Goal: Information Seeking & Learning: Learn about a topic

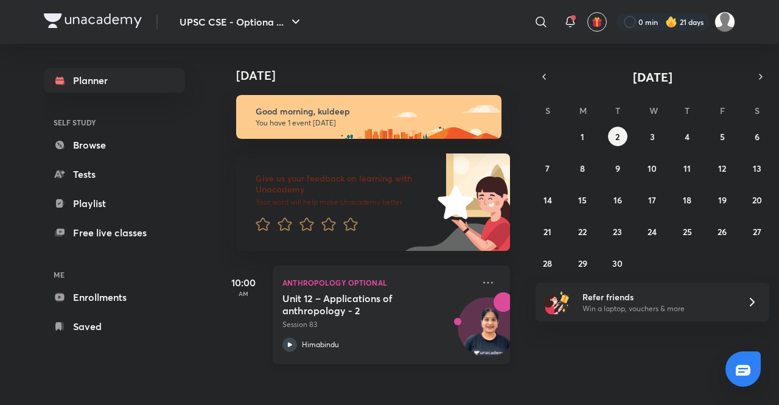
click at [472, 273] on div "Anthropology Optional Unit 12 – Applications of anthropology - 2 Session 83 Him…" at bounding box center [391, 314] width 237 height 99
click at [481, 278] on icon at bounding box center [488, 282] width 15 height 15
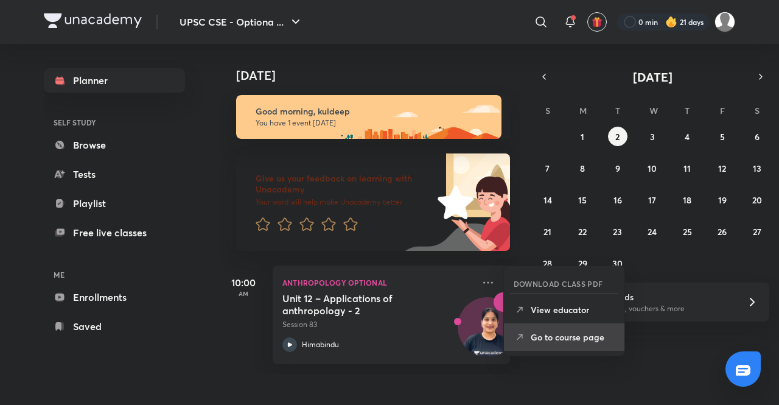
click at [579, 339] on p "Go to course page" at bounding box center [573, 337] width 84 height 13
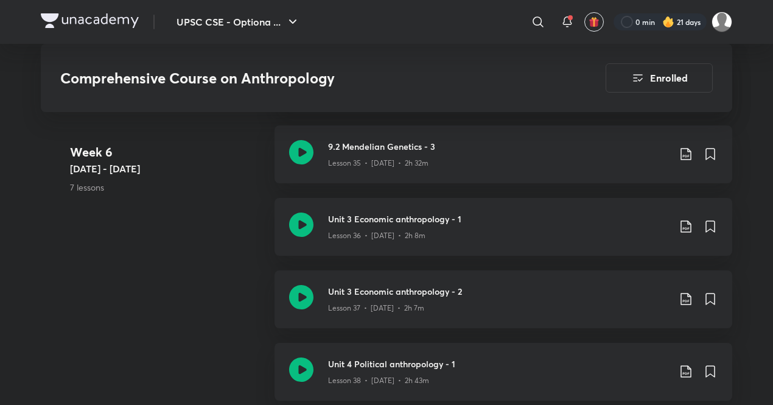
scroll to position [3435, 0]
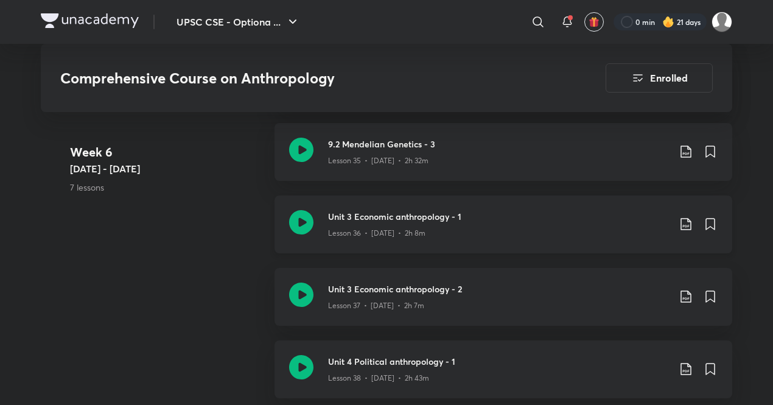
click at [372, 217] on h3 "Unit 3 Economic anthropology - 1" at bounding box center [498, 216] width 341 height 13
click at [412, 214] on iframe at bounding box center [386, 202] width 773 height 405
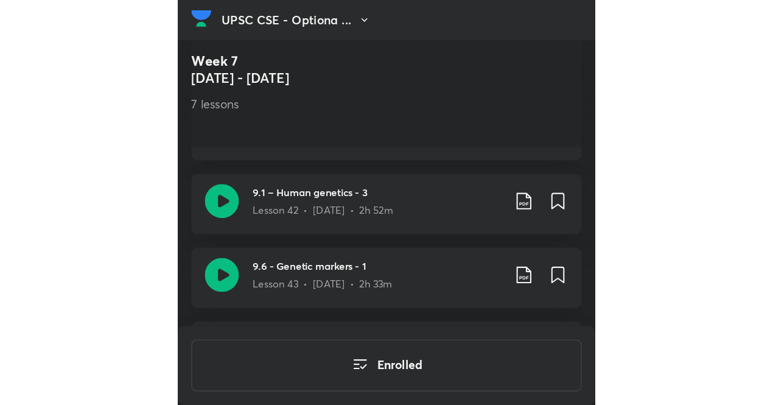
scroll to position [619, 0]
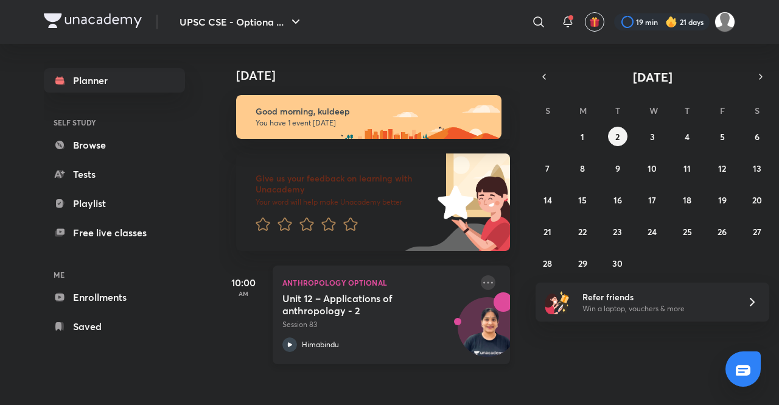
click at [485, 283] on icon at bounding box center [488, 282] width 15 height 15
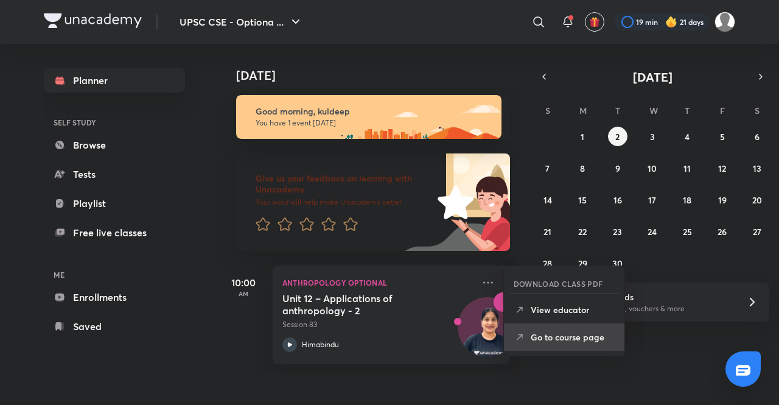
click at [578, 339] on p "Go to course page" at bounding box center [573, 337] width 84 height 13
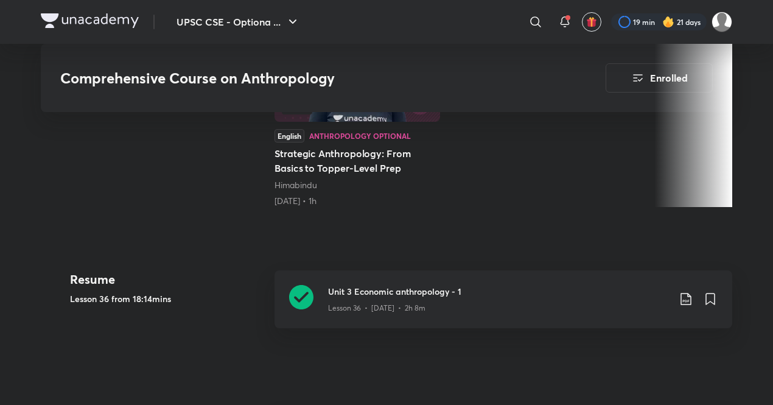
scroll to position [379, 0]
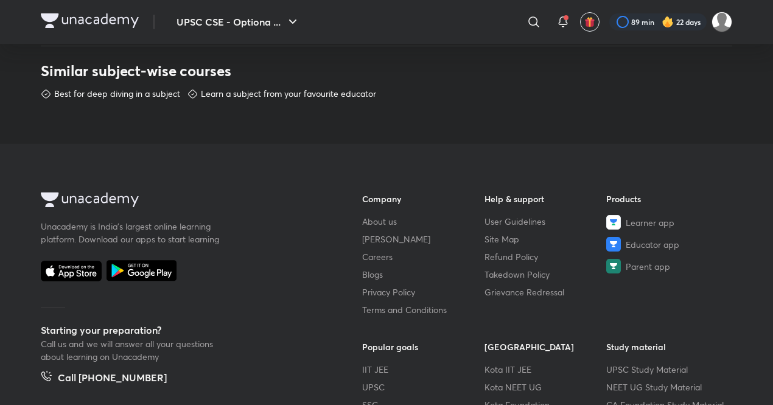
click at [60, 15] on img at bounding box center [90, 20] width 98 height 15
